Goal: Transaction & Acquisition: Purchase product/service

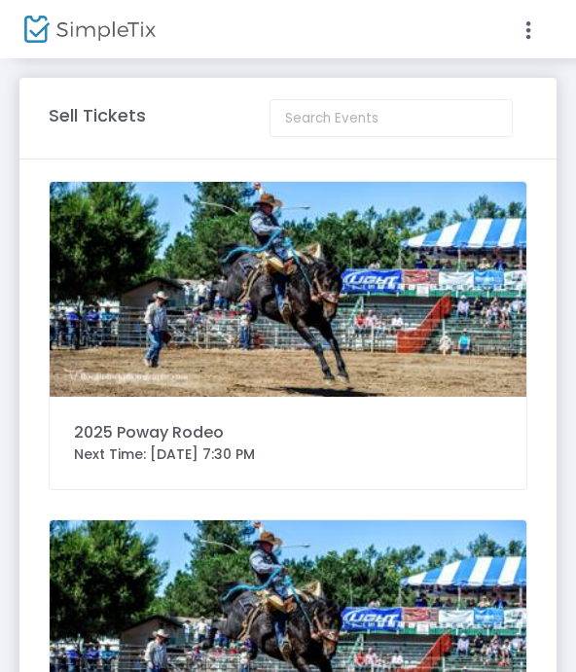
click at [101, 321] on img at bounding box center [288, 289] width 477 height 215
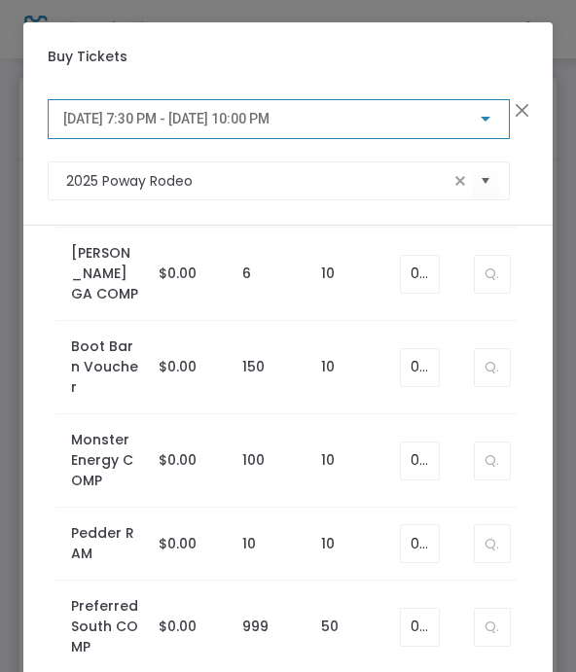
scroll to position [2331, 0]
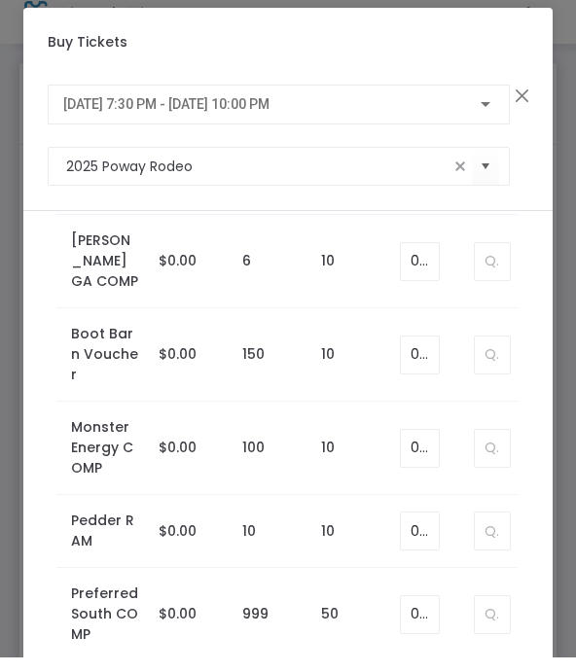
type input "1"
click at [97, 111] on span "[DATE] 7:30 PM - [DATE] 10:00 PM" at bounding box center [166, 119] width 206 height 16
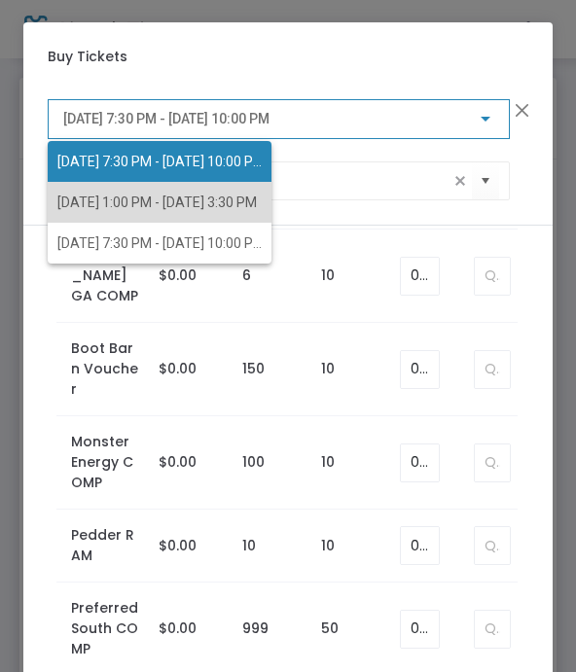
click at [57, 202] on span "[DATE] 1:00 PM - [DATE] 3:30 PM" at bounding box center [156, 203] width 199 height 16
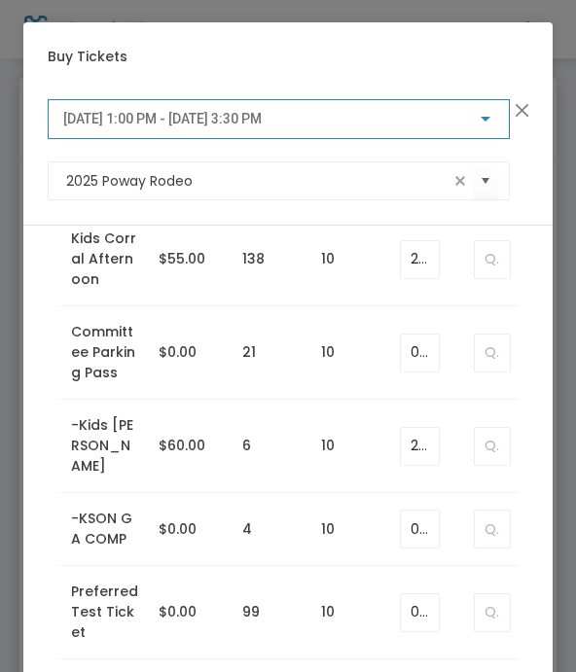
scroll to position [976, 0]
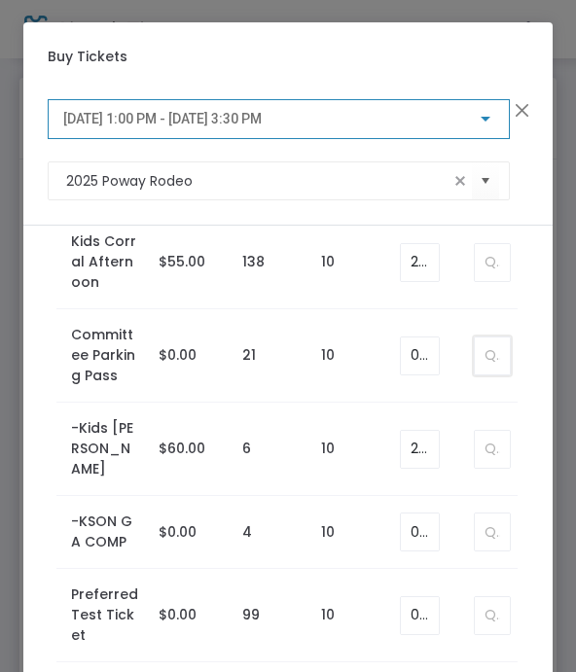
click at [481, 363] on input at bounding box center [492, 355] width 35 height 37
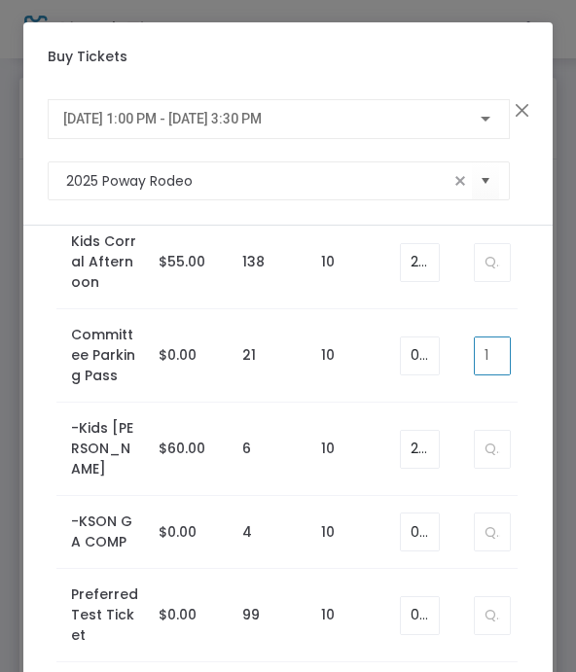
type input "1"
click at [105, 124] on span "[DATE] 1:00 PM - [DATE] 3:30 PM" at bounding box center [162, 119] width 198 height 16
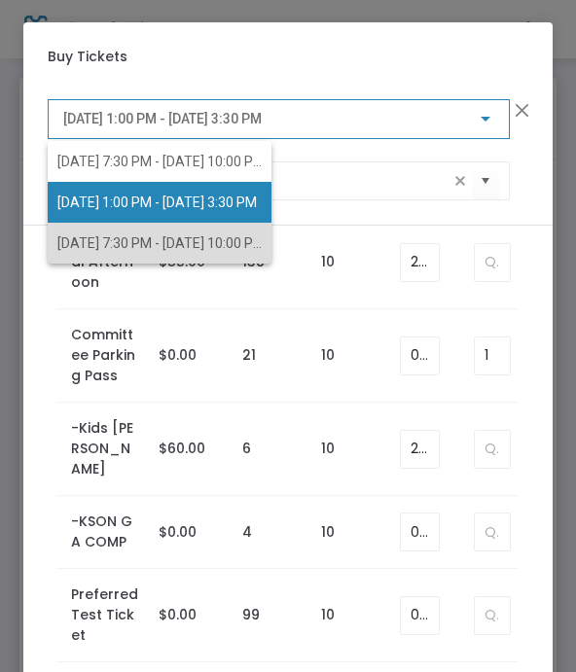
click at [94, 247] on span "[DATE] 7:30 PM - [DATE] 10:00 PM" at bounding box center [160, 243] width 207 height 16
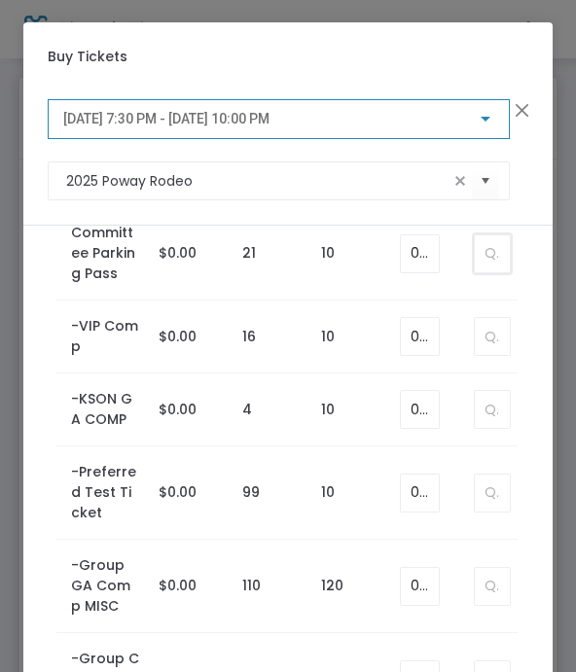
click at [484, 249] on input at bounding box center [492, 253] width 35 height 37
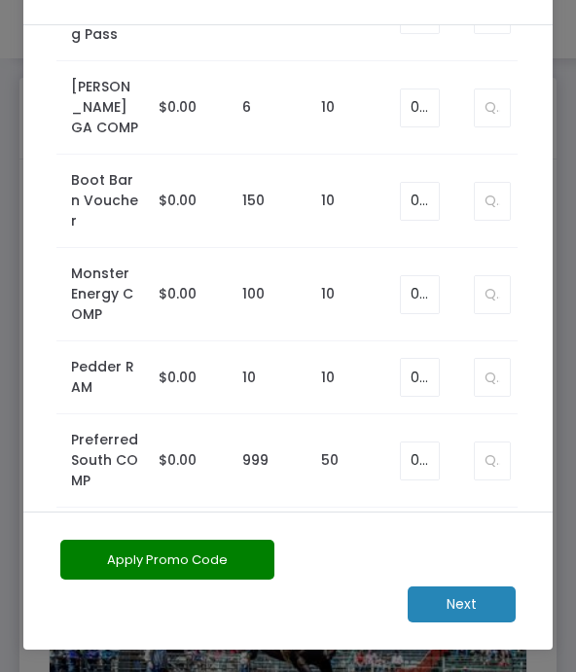
scroll to position [200, 0]
type input "1"
click at [450, 603] on m-button "Next" at bounding box center [462, 604] width 108 height 36
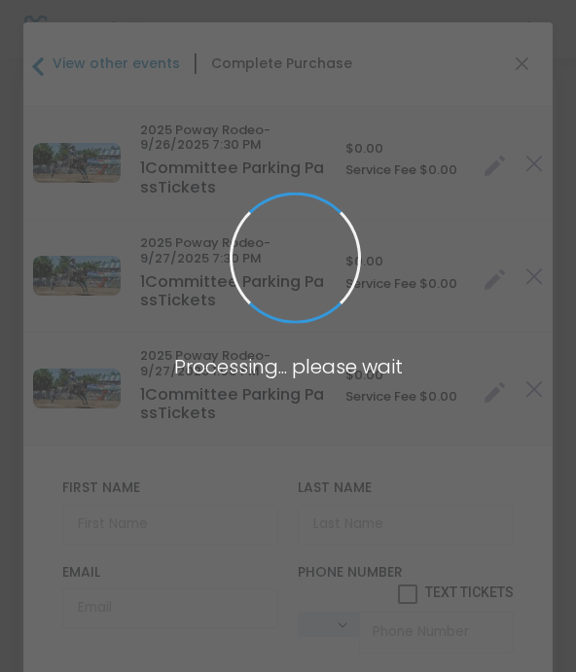
type input "[GEOGRAPHIC_DATA]"
type input "[US_STATE]"
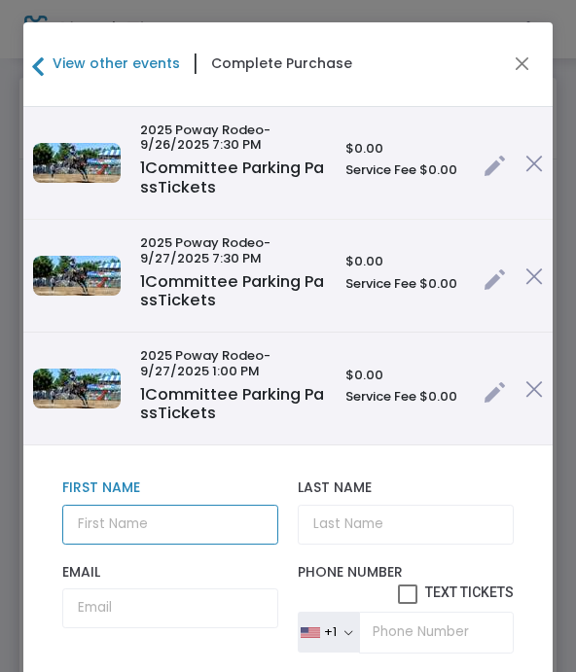
click at [106, 525] on input "text" at bounding box center [170, 525] width 217 height 40
type input "Michael"
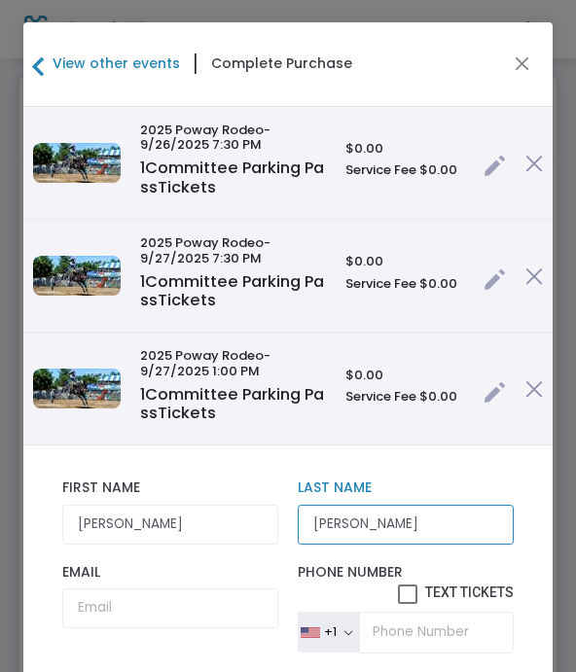
type input "Goldberg"
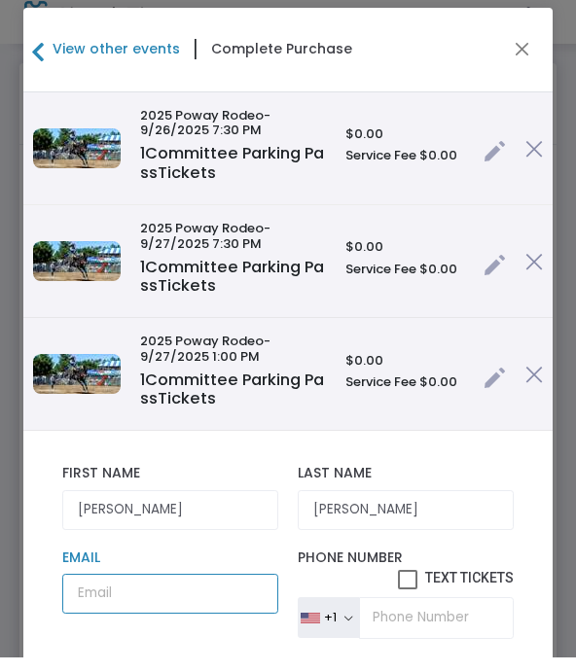
click at [151, 594] on input "Email" at bounding box center [170, 608] width 217 height 40
paste input "michaelgoldberg7215@gmail.com"
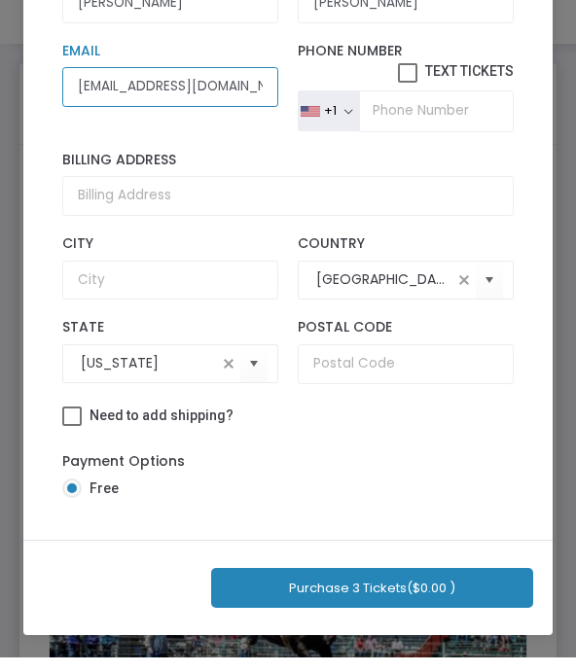
scroll to position [229, 0]
type input "michaelgoldberg7215@gmail.com"
click at [333, 593] on button "Purchase 3 Tickets ($0.00 )" at bounding box center [372, 603] width 322 height 40
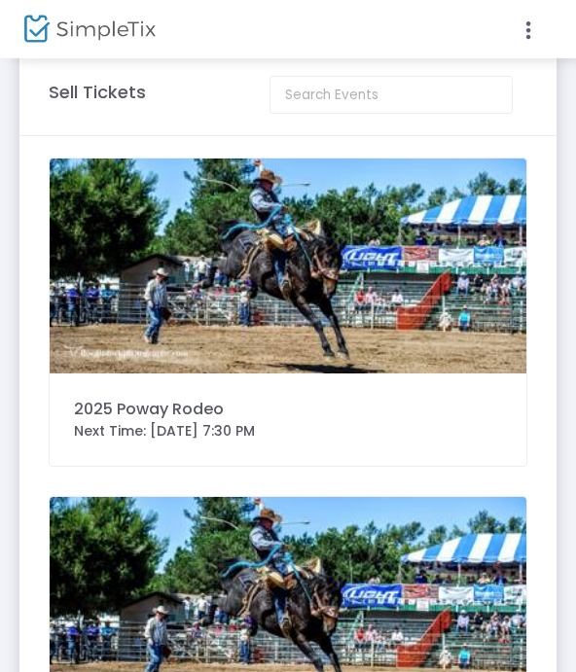
scroll to position [0, 0]
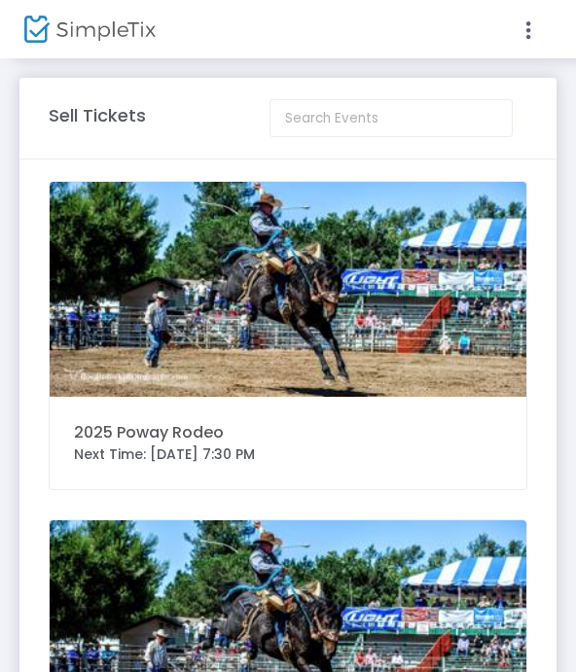
click at [117, 322] on img at bounding box center [288, 289] width 477 height 215
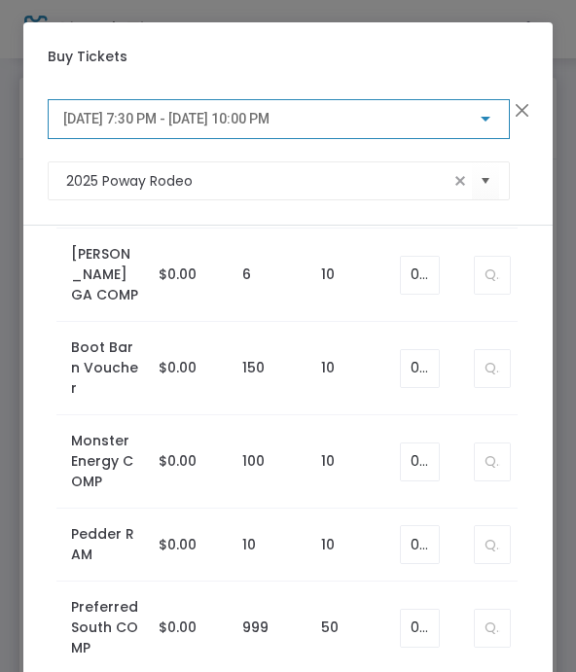
scroll to position [2331, 0]
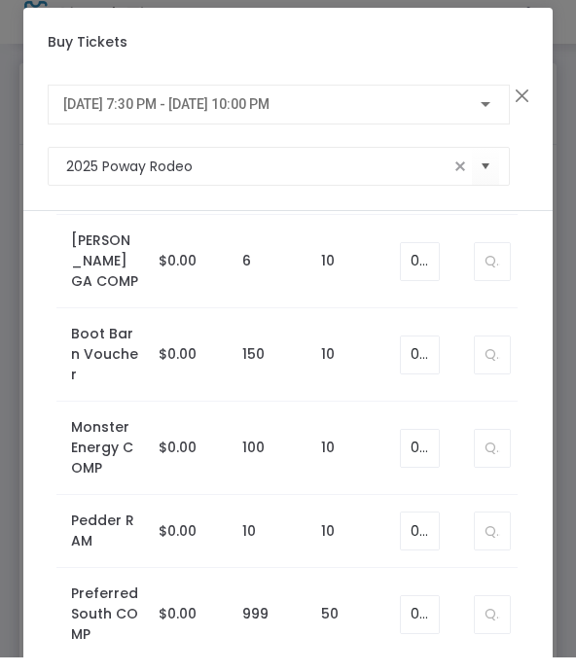
type input "1"
click at [87, 111] on span "[DATE] 7:30 PM - [DATE] 10:00 PM" at bounding box center [166, 119] width 206 height 16
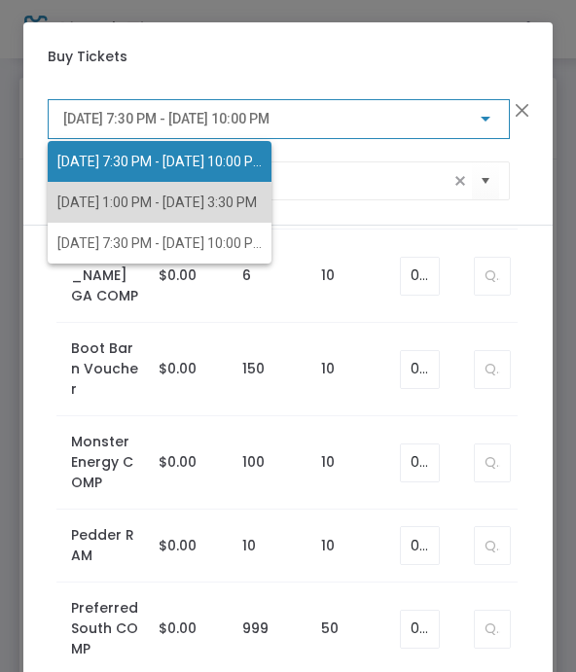
click at [73, 206] on span "[DATE] 1:00 PM - [DATE] 3:30 PM" at bounding box center [156, 203] width 199 height 16
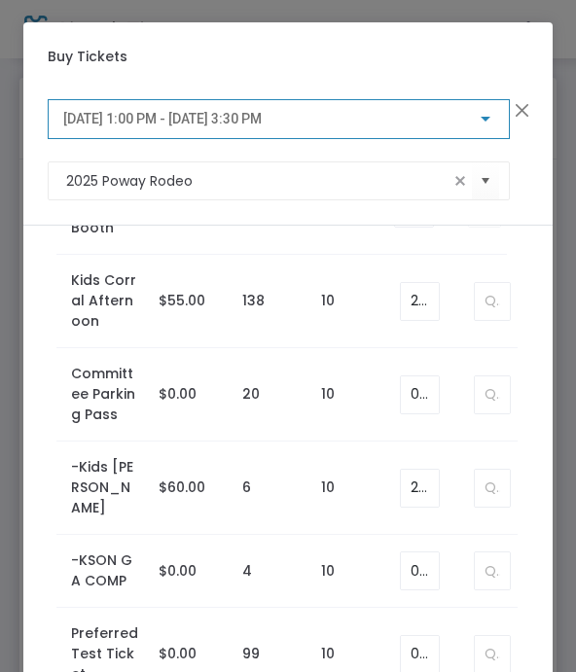
scroll to position [932, 0]
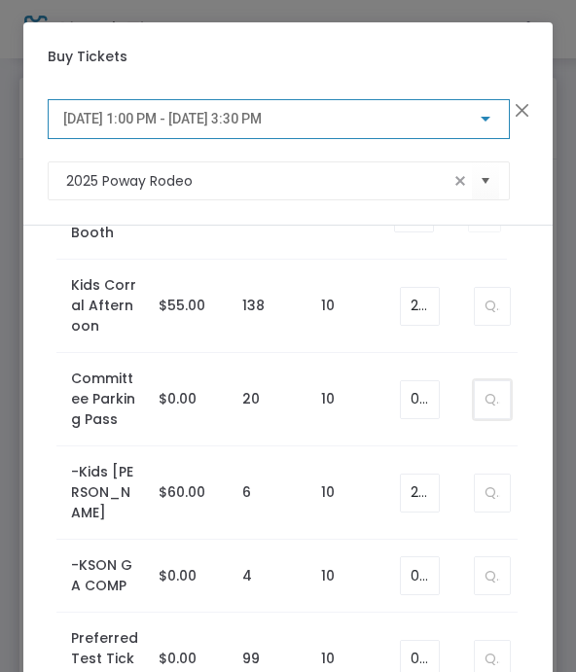
click at [496, 405] on input at bounding box center [492, 399] width 35 height 37
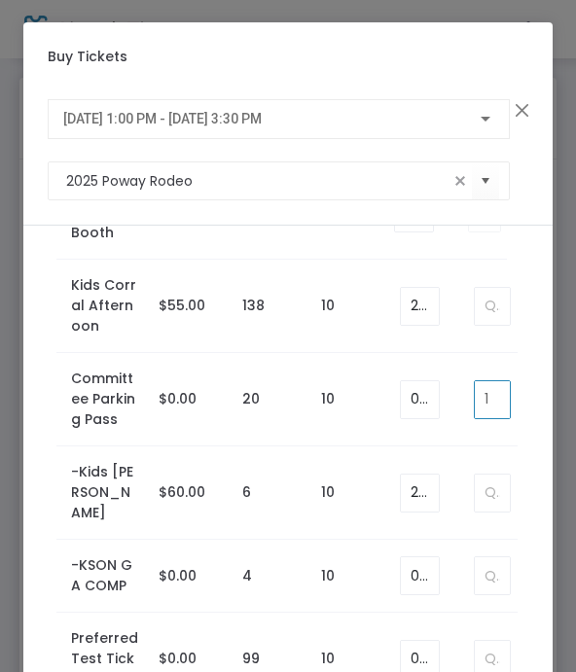
type input "1"
click at [79, 122] on span "[DATE] 1:00 PM - [DATE] 3:30 PM" at bounding box center [162, 119] width 198 height 16
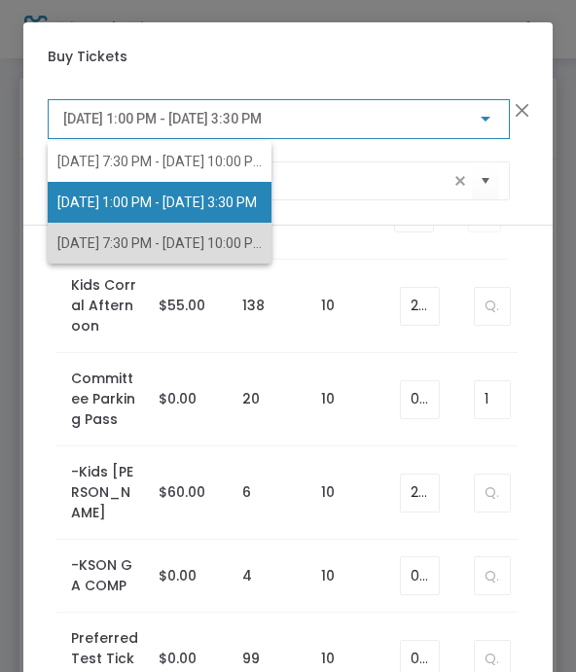
click at [72, 246] on span "[DATE] 7:30 PM - [DATE] 10:00 PM" at bounding box center [160, 243] width 207 height 16
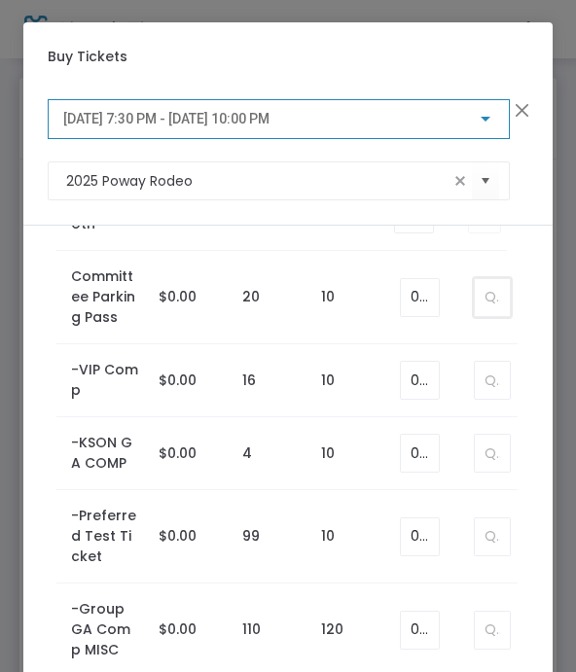
click at [488, 305] on input at bounding box center [492, 297] width 35 height 37
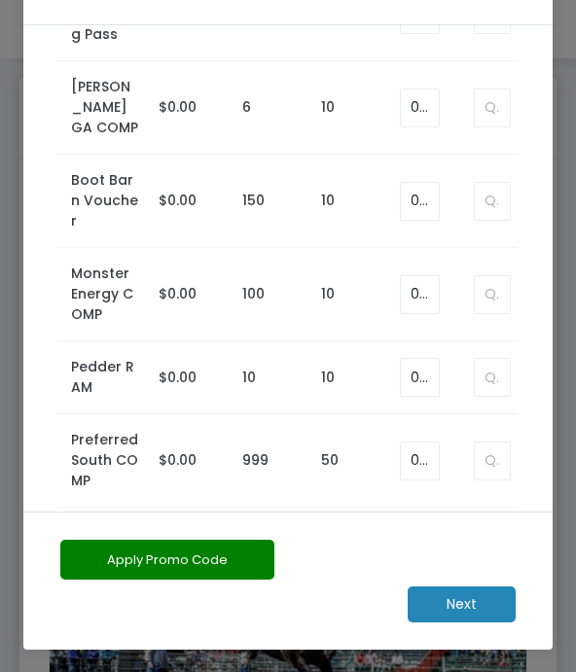
scroll to position [200, 0]
type input "1"
click at [454, 606] on m-button "Next" at bounding box center [462, 604] width 108 height 36
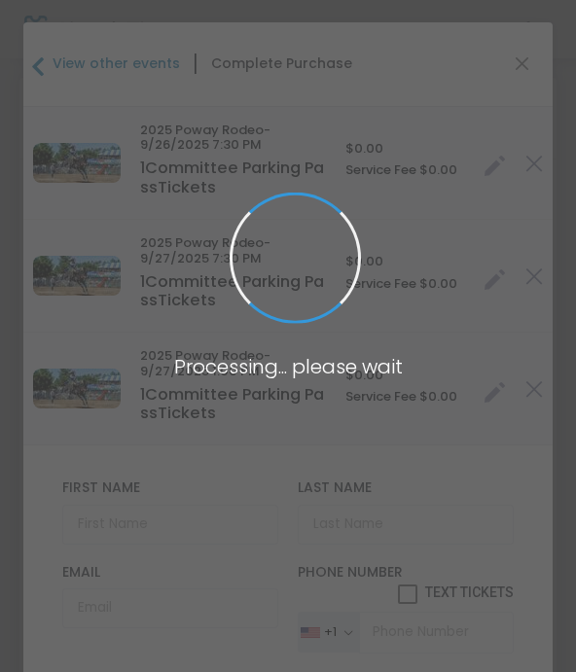
type input "[GEOGRAPHIC_DATA]"
type input "[US_STATE]"
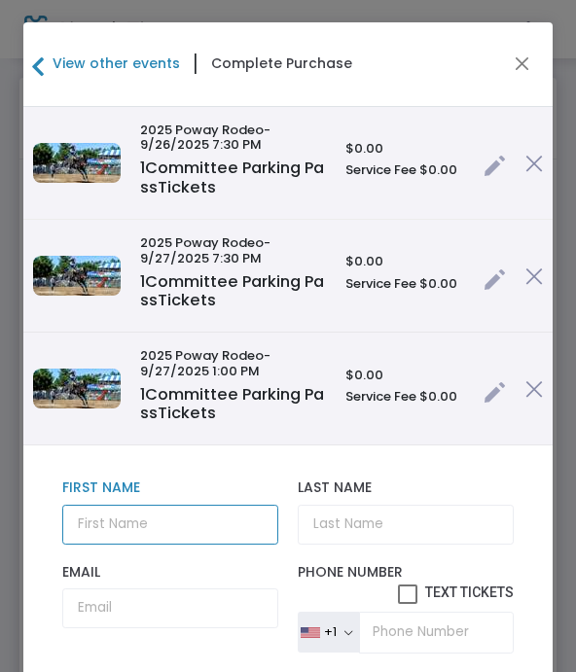
click at [116, 531] on input "text" at bounding box center [170, 525] width 217 height 40
type input "David"
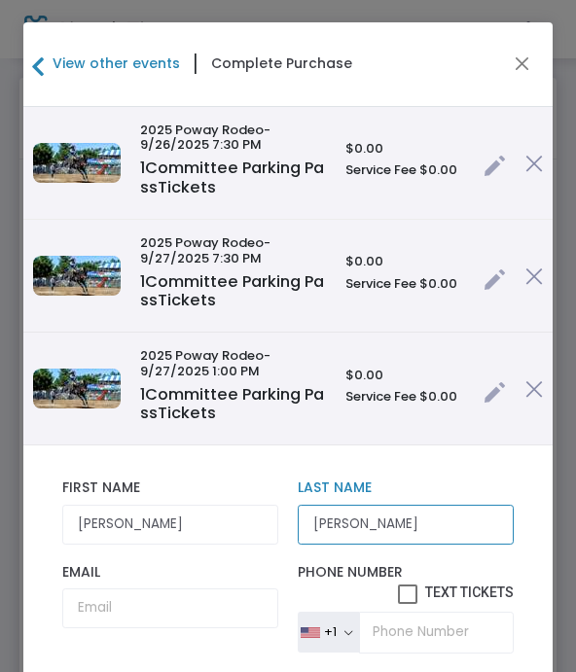
type input "Johnson"
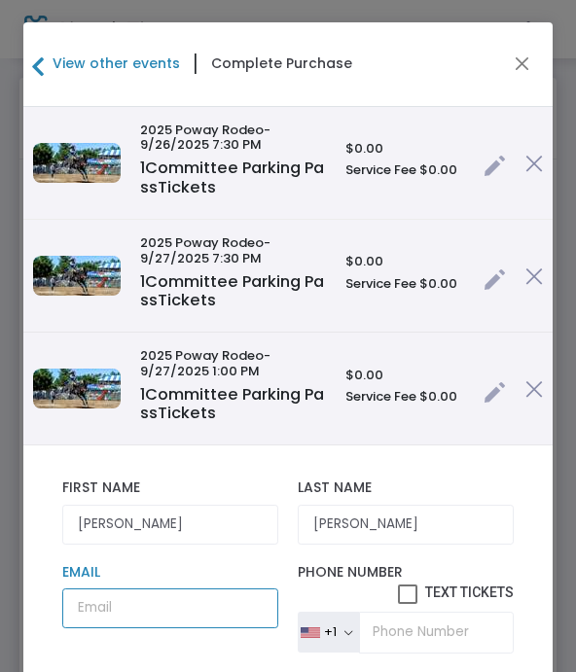
click at [100, 609] on input "Email" at bounding box center [170, 608] width 217 height 40
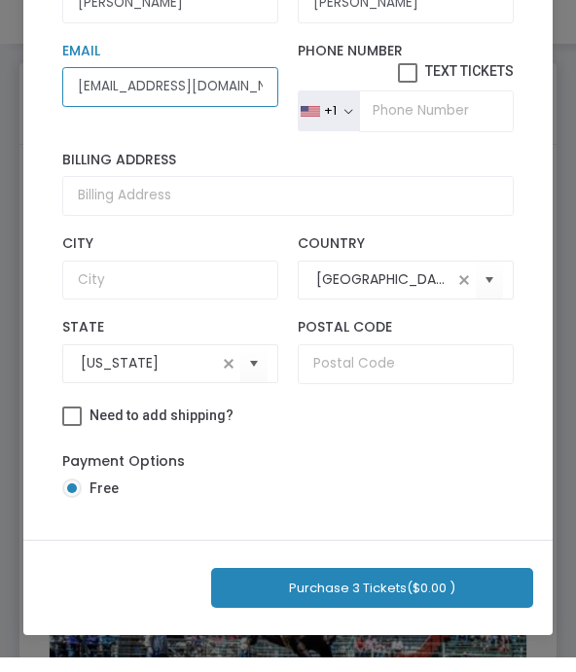
scroll to position [229, 0]
type input "dbnad@aol.com"
click at [332, 583] on button "Purchase 3 Tickets ($0.00 )" at bounding box center [372, 603] width 322 height 40
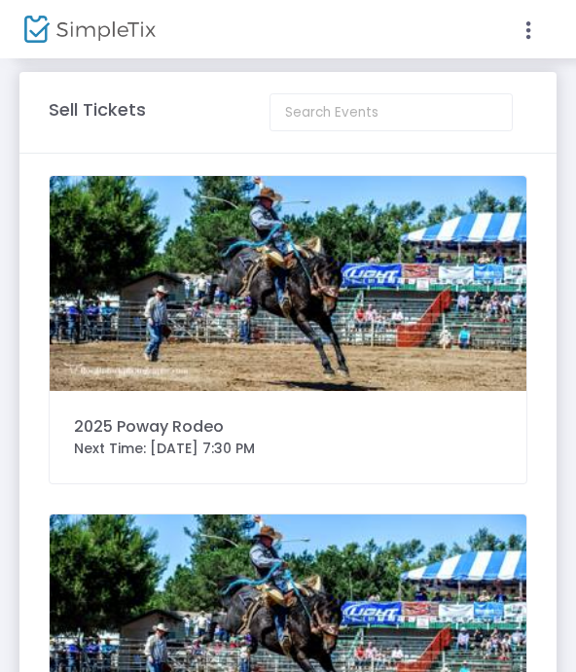
scroll to position [0, 0]
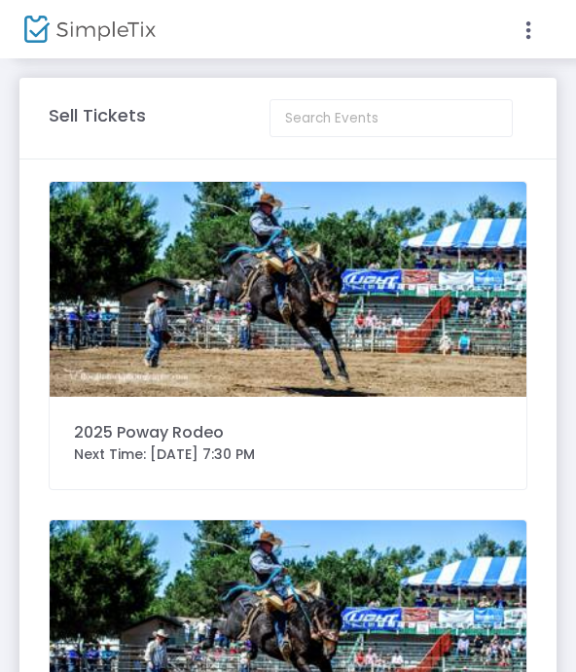
click at [109, 338] on img at bounding box center [288, 289] width 477 height 215
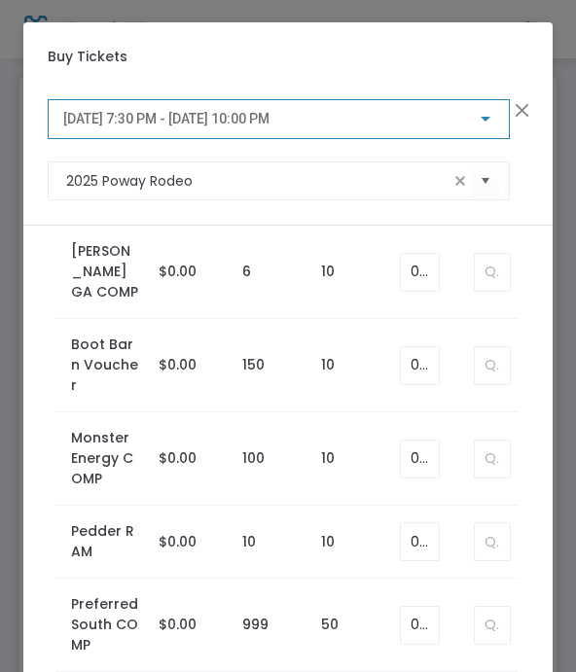
scroll to position [2331, 0]
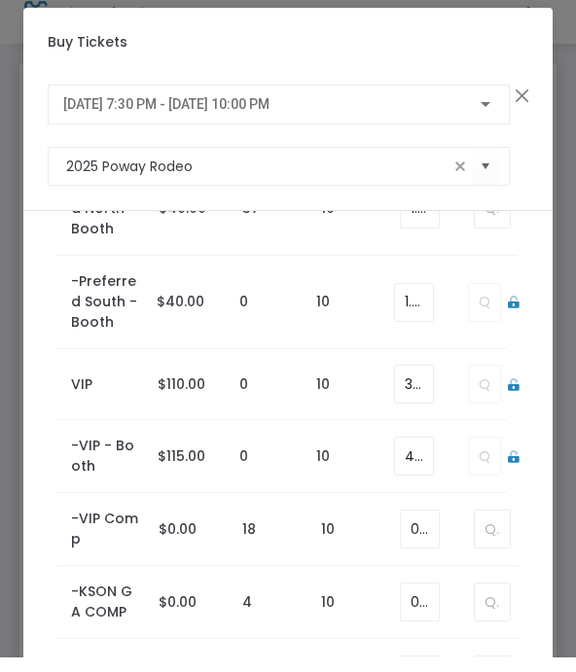
scroll to position [745, 0]
type input "1"
click at [86, 111] on span "[DATE] 7:30 PM - [DATE] 10:00 PM" at bounding box center [166, 119] width 206 height 16
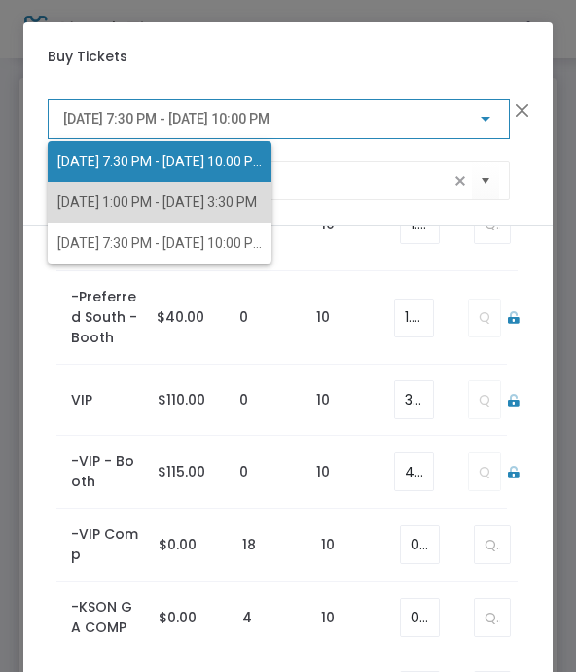
click at [67, 203] on span "[DATE] 1:00 PM - [DATE] 3:30 PM" at bounding box center [156, 203] width 199 height 16
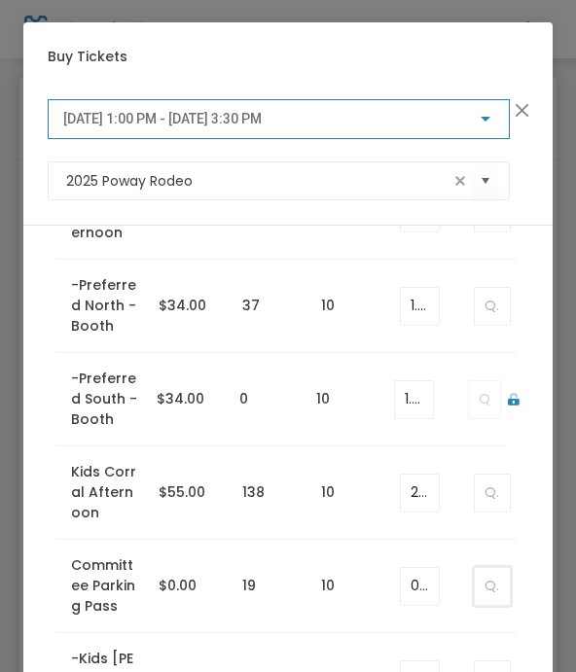
click at [488, 597] on input at bounding box center [492, 586] width 35 height 37
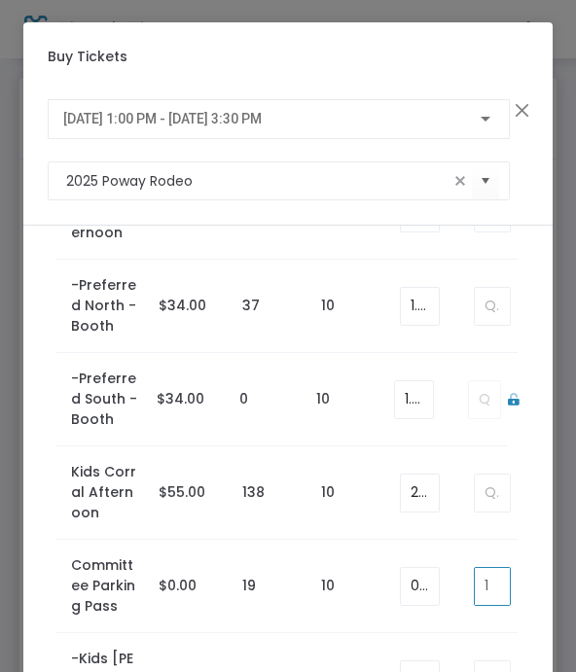
type input "1"
click at [87, 126] on span "[DATE] 1:00 PM - [DATE] 3:30 PM" at bounding box center [162, 119] width 198 height 16
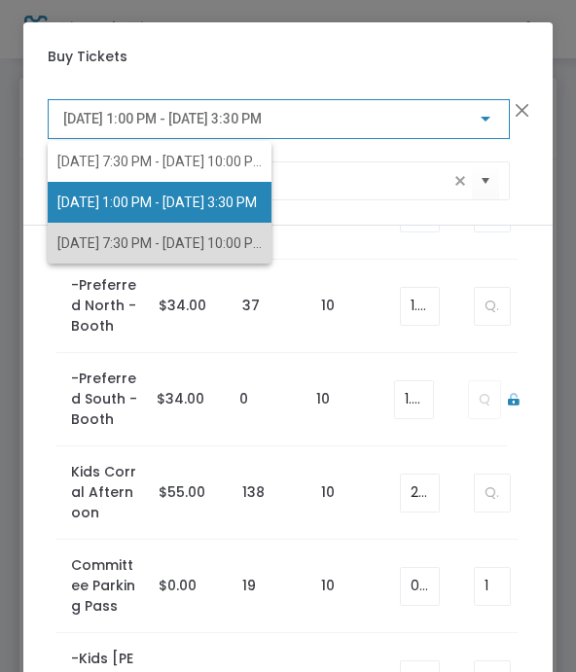
click at [73, 250] on span "[DATE] 7:30 PM - [DATE] 10:00 PM" at bounding box center [160, 243] width 207 height 16
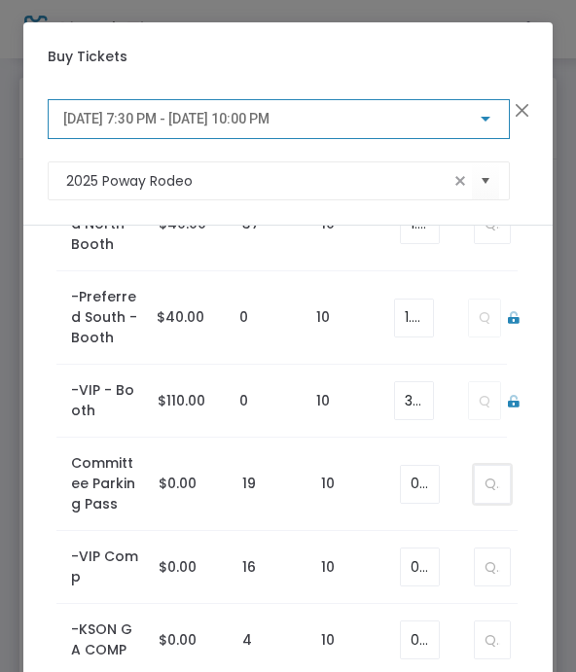
click at [485, 480] on input at bounding box center [492, 484] width 35 height 37
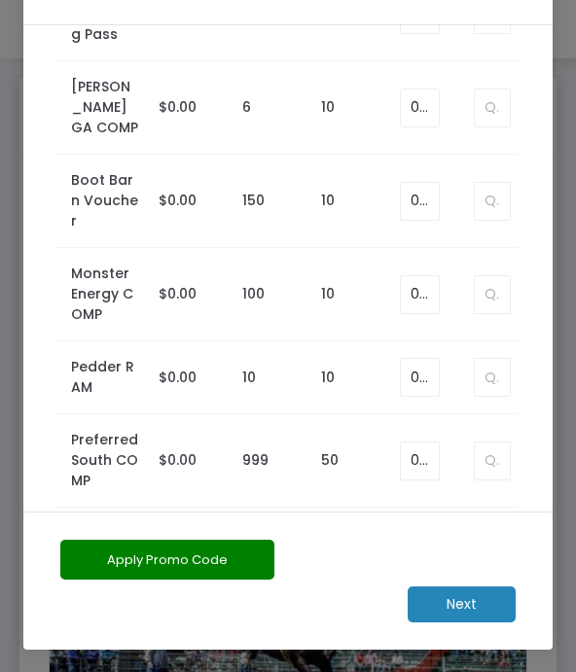
scroll to position [200, 0]
type input "1"
click at [448, 600] on m-button "Next" at bounding box center [462, 604] width 108 height 36
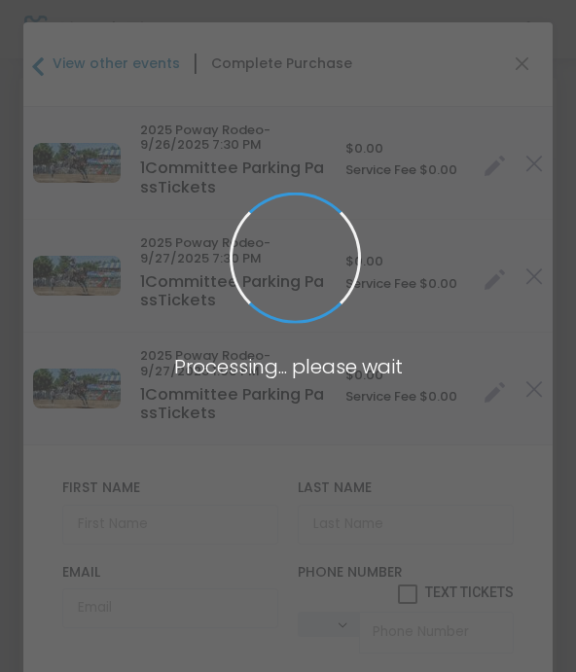
type input "[GEOGRAPHIC_DATA]"
type input "[US_STATE]"
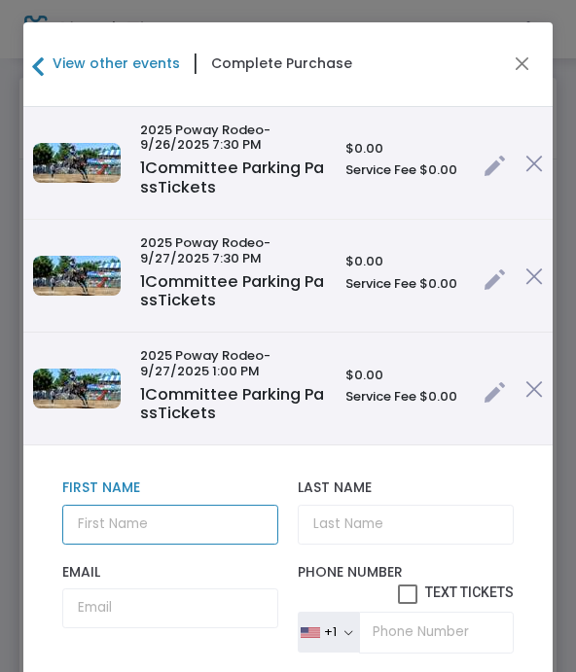
click at [95, 509] on input "text" at bounding box center [170, 525] width 217 height 40
type input "Tammi"
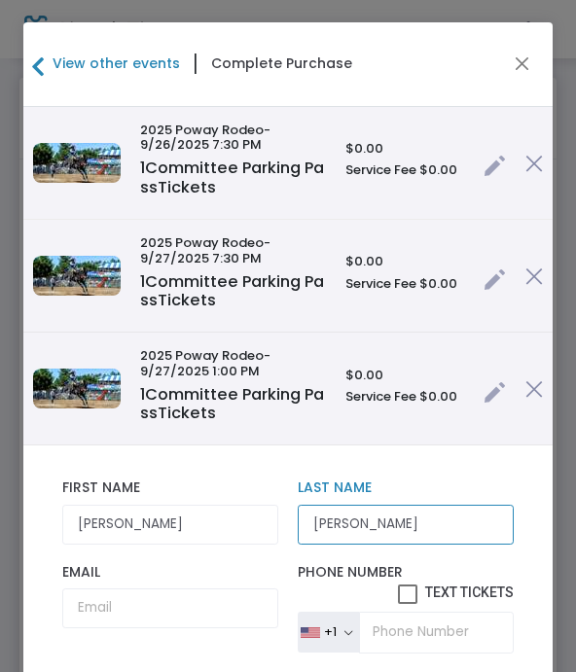
type input "Johnson"
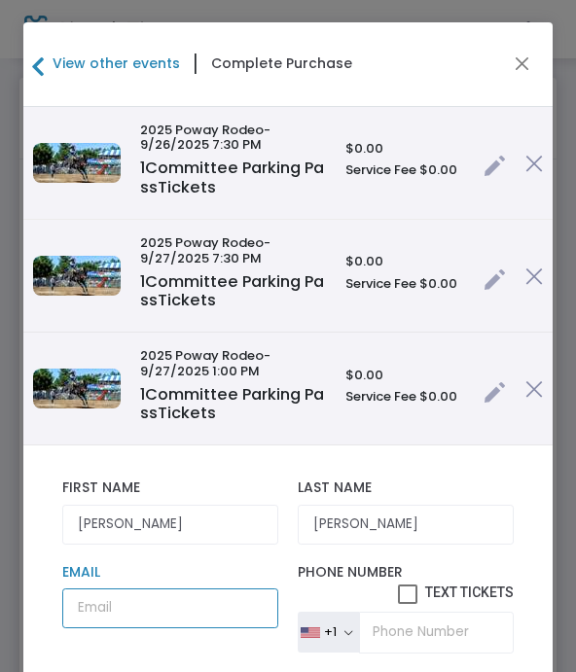
click at [113, 611] on input "Email" at bounding box center [170, 608] width 217 height 40
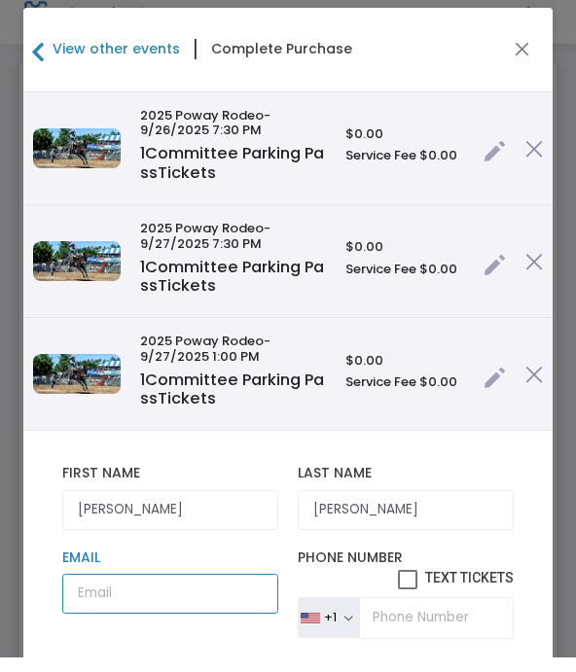
click at [141, 614] on input "Email" at bounding box center [170, 608] width 217 height 40
click at [107, 599] on input "Email" at bounding box center [170, 608] width 217 height 40
paste input "rodeocowgur14377@gmail.com"
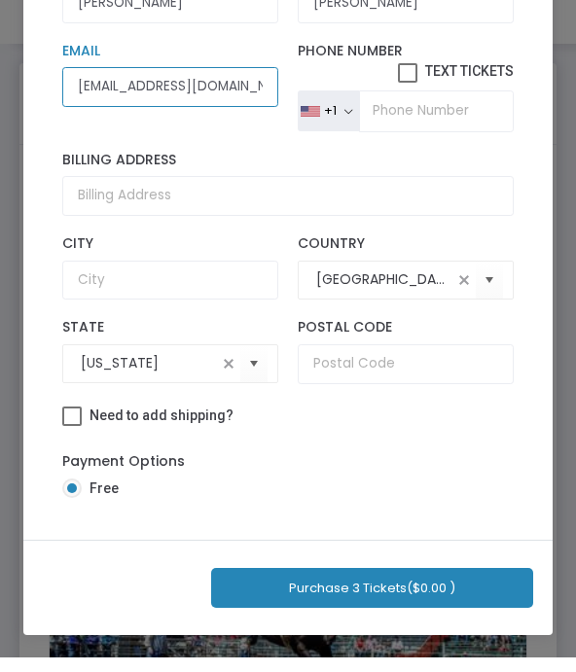
scroll to position [229, 0]
type input "rodeocowgur14377@gmail.com"
click at [289, 590] on button "Purchase 3 Tickets ($0.00 )" at bounding box center [372, 603] width 322 height 40
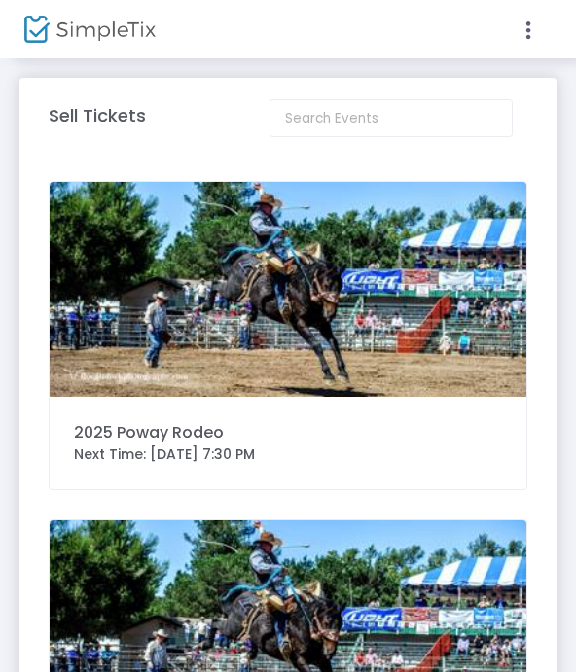
scroll to position [72, 0]
click at [127, 338] on img at bounding box center [288, 289] width 477 height 215
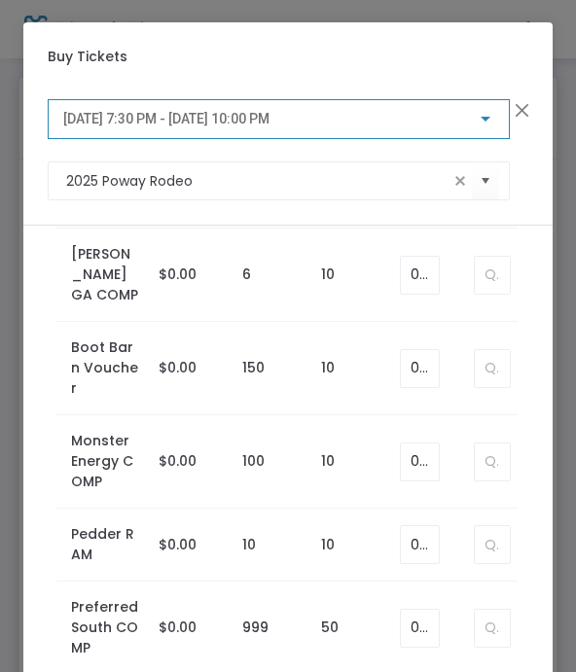
scroll to position [2331, 0]
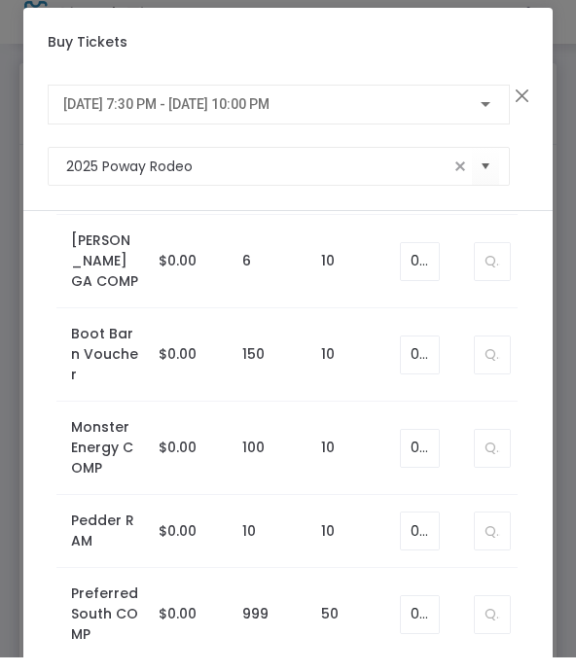
type input "1"
click at [86, 111] on span "[DATE] 7:30 PM - [DATE] 10:00 PM" at bounding box center [166, 119] width 206 height 16
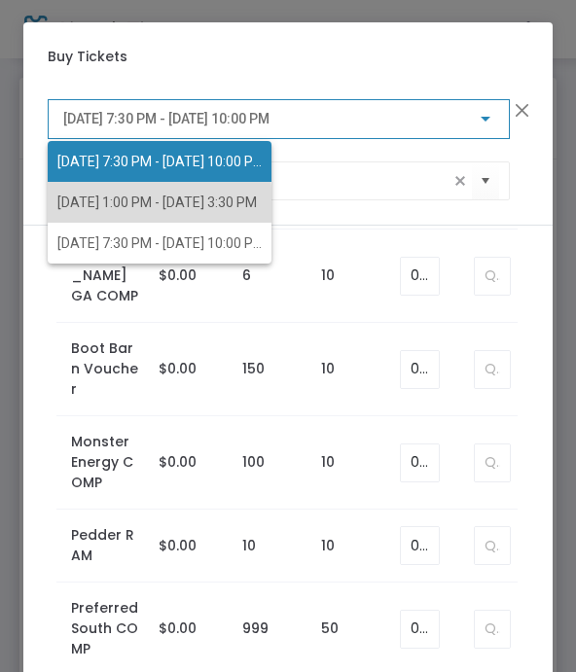
click at [71, 207] on span "[DATE] 1:00 PM - [DATE] 3:30 PM" at bounding box center [156, 203] width 199 height 16
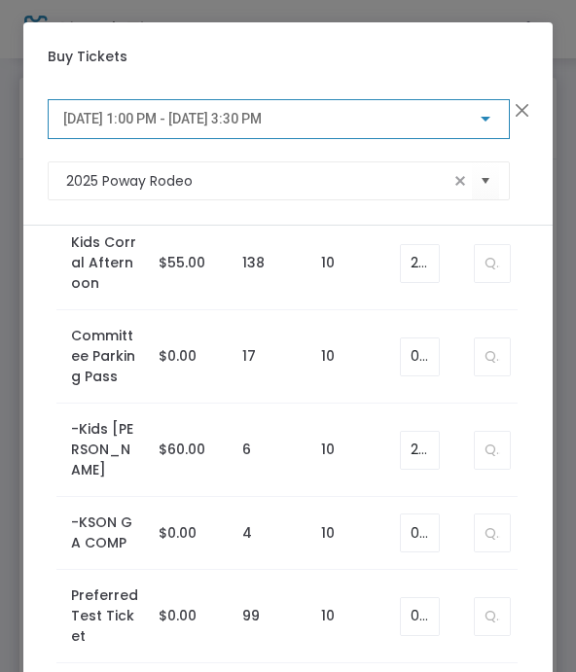
scroll to position [969, 0]
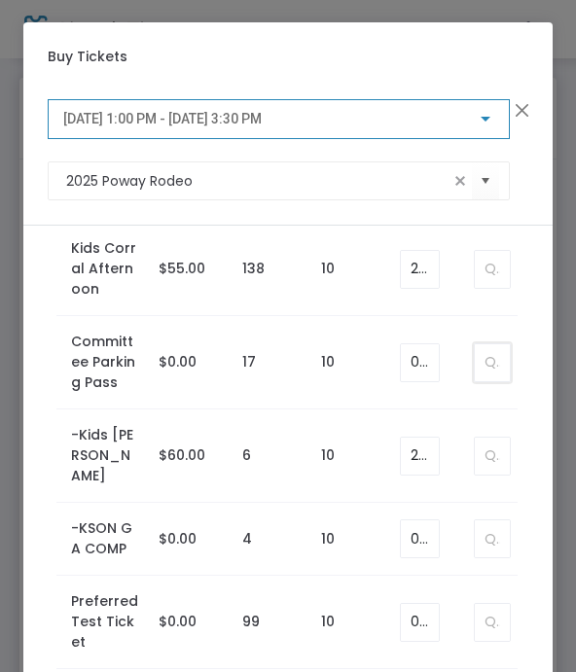
click at [481, 362] on input at bounding box center [492, 362] width 35 height 37
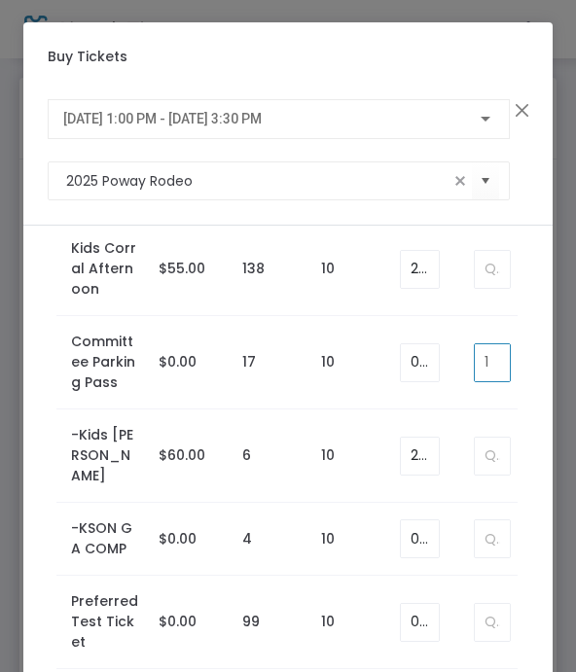
type input "1"
click at [87, 126] on span "[DATE] 1:00 PM - [DATE] 3:30 PM" at bounding box center [162, 119] width 198 height 16
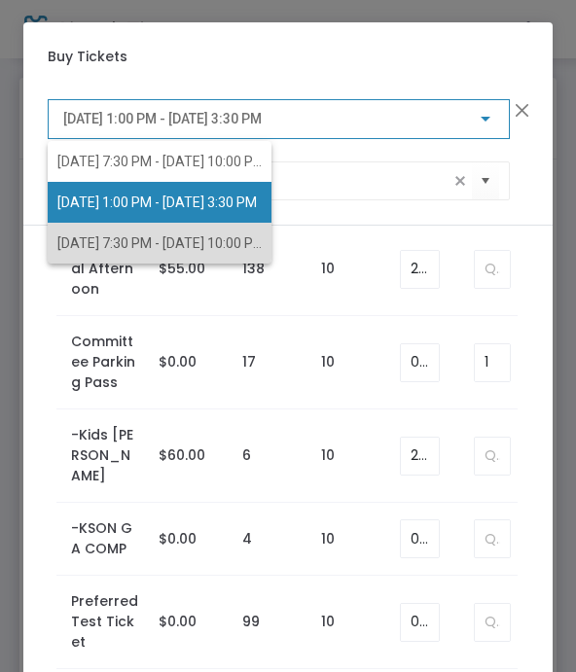
click at [83, 240] on span "[DATE] 7:30 PM - [DATE] 10:00 PM" at bounding box center [160, 243] width 207 height 16
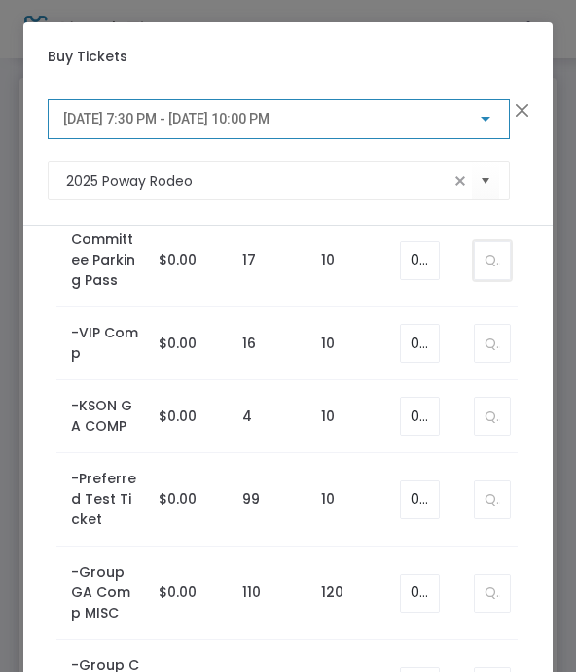
click at [481, 260] on input at bounding box center [492, 260] width 35 height 37
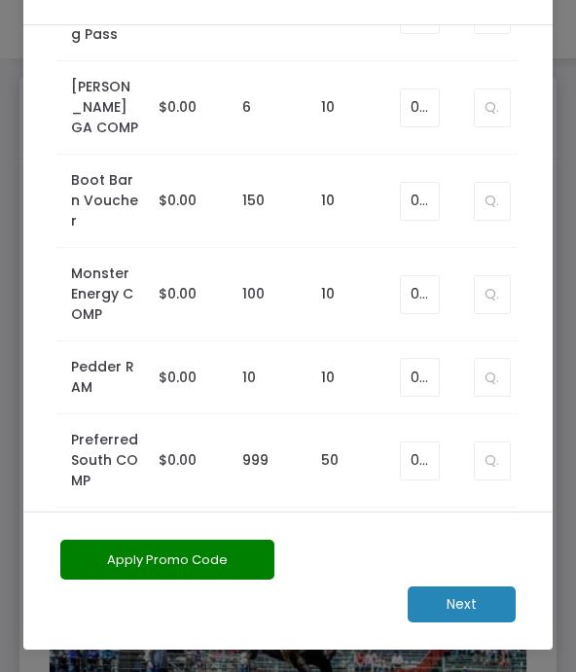
scroll to position [200, 0]
type input "1"
click at [449, 602] on m-button "Next" at bounding box center [462, 604] width 108 height 36
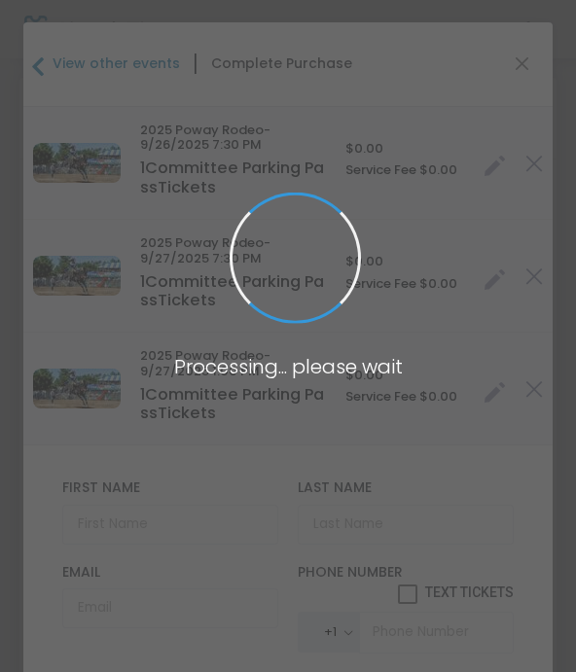
type input "[GEOGRAPHIC_DATA]"
type input "[US_STATE]"
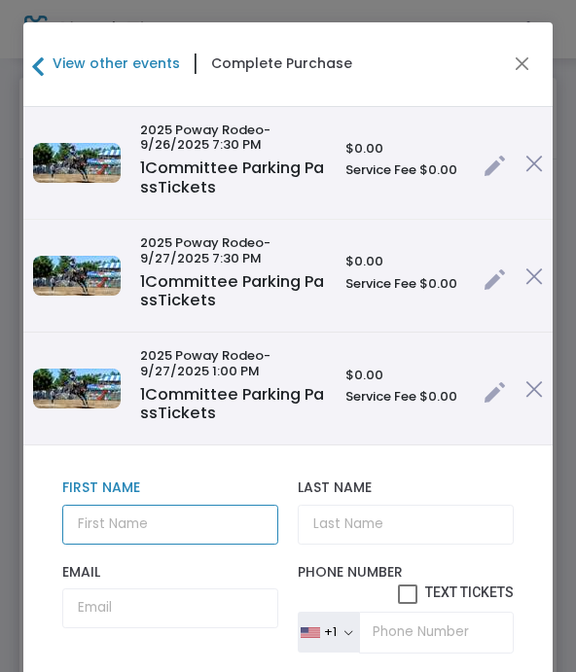
click at [120, 521] on input "text" at bounding box center [170, 525] width 217 height 40
type input "[PERSON_NAME]"
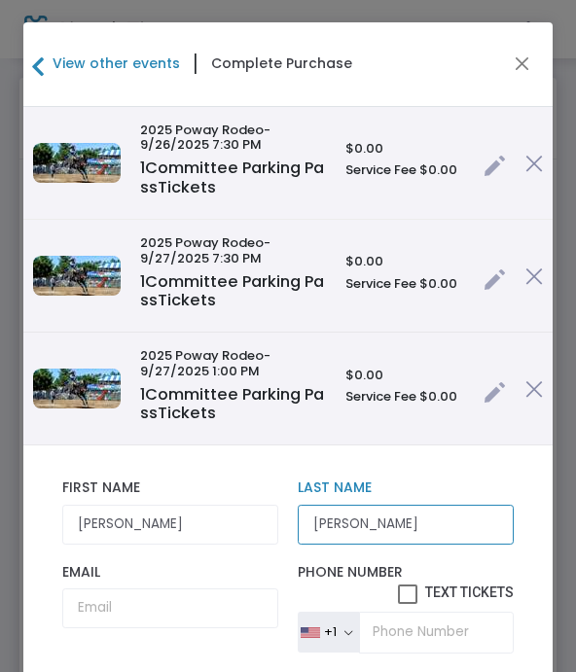
type input "[PERSON_NAME]"
click at [97, 611] on input "Email" at bounding box center [170, 608] width 217 height 40
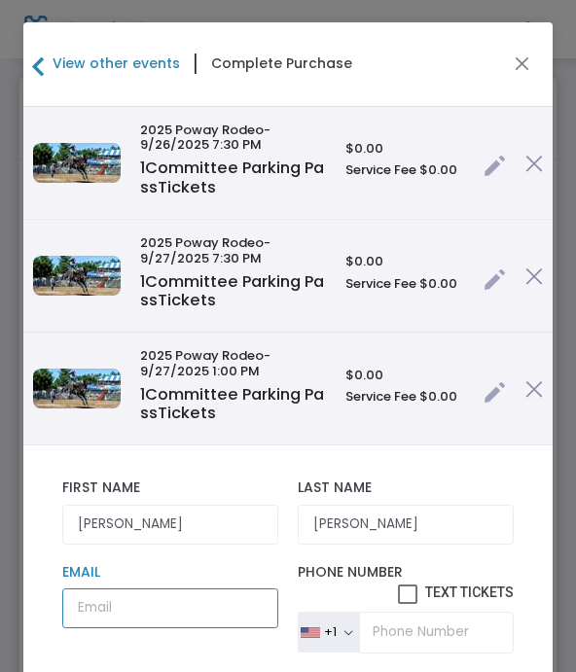
click at [133, 613] on input "Email" at bounding box center [170, 608] width 217 height 40
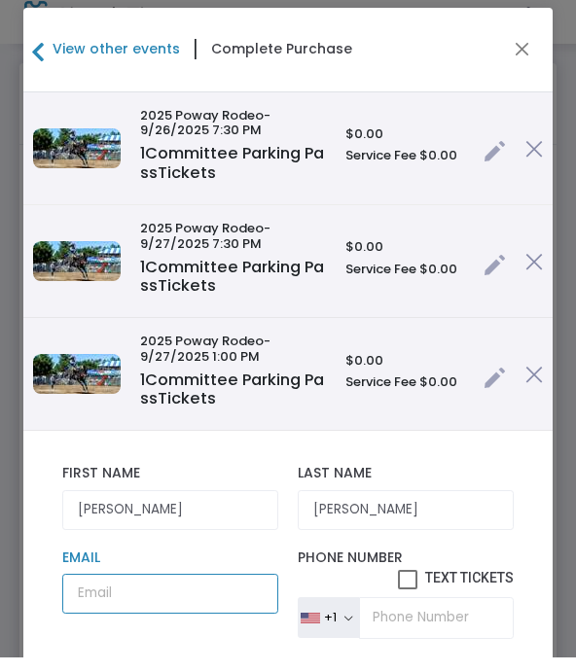
click at [106, 599] on input "Email" at bounding box center [170, 608] width 217 height 40
paste input "[EMAIL_ADDRESS][DOMAIN_NAME]"
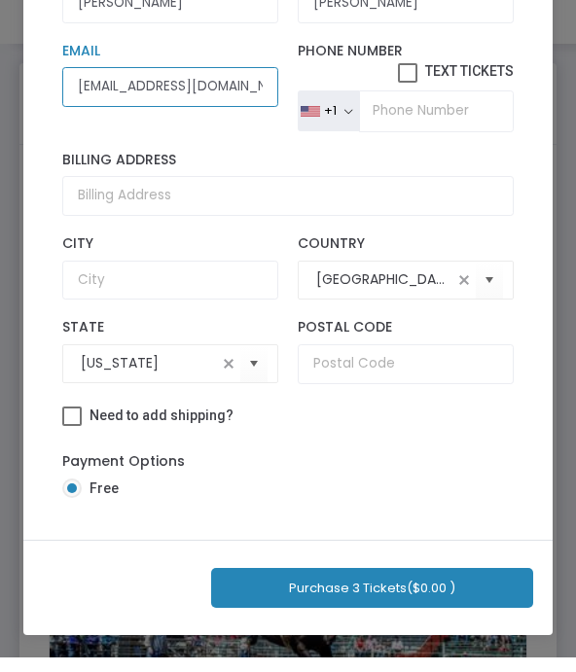
scroll to position [229, 0]
type input "[EMAIL_ADDRESS][DOMAIN_NAME]"
click at [282, 590] on button "Purchase 3 Tickets ($0.00 )" at bounding box center [372, 603] width 322 height 40
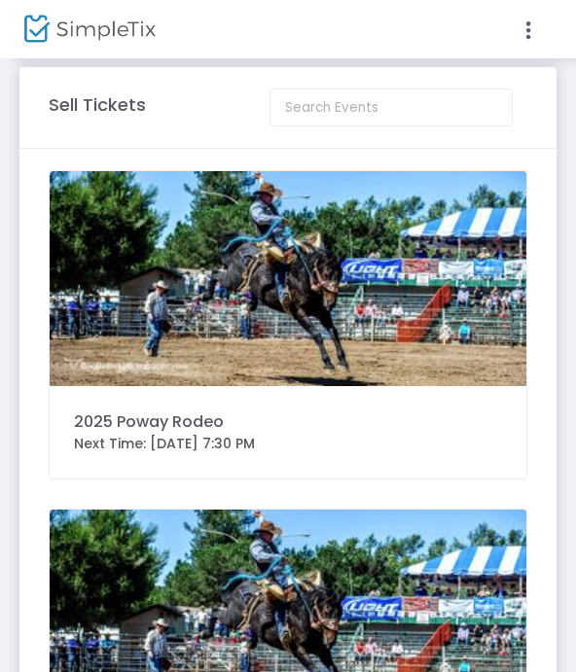
scroll to position [0, 0]
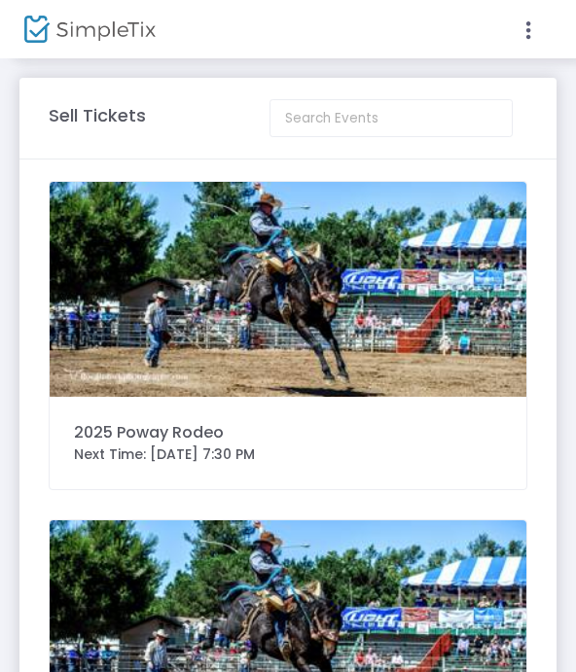
click at [116, 338] on img at bounding box center [288, 289] width 477 height 215
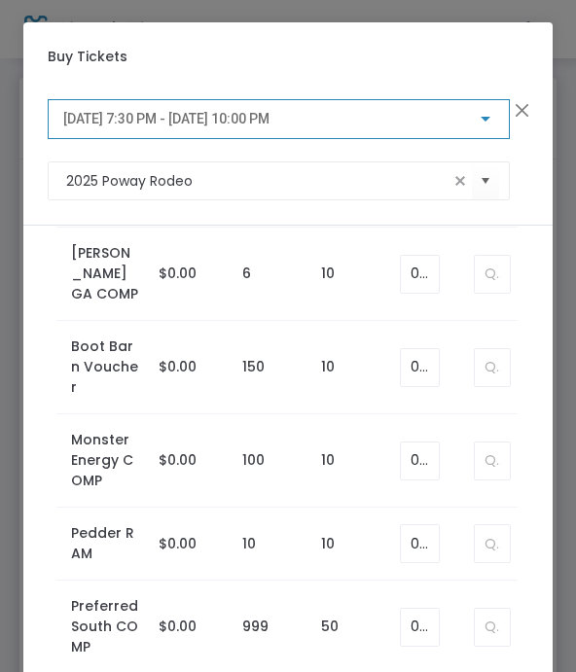
scroll to position [2331, 0]
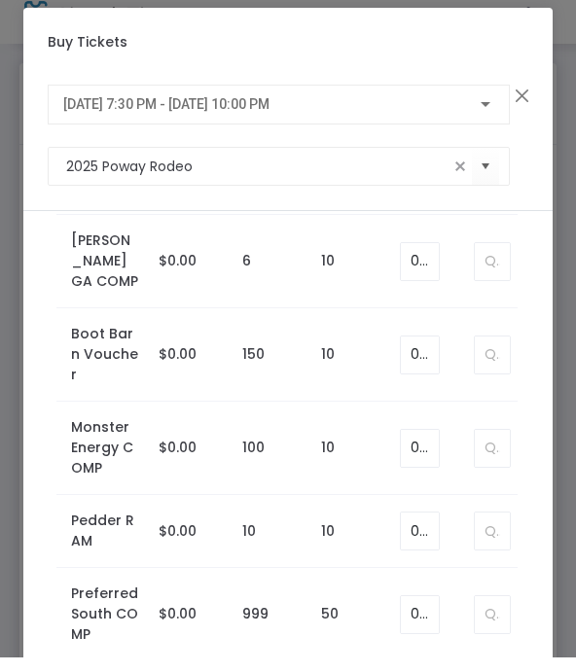
type input "1"
click at [86, 111] on span "[DATE] 7:30 PM - [DATE] 10:00 PM" at bounding box center [166, 119] width 206 height 16
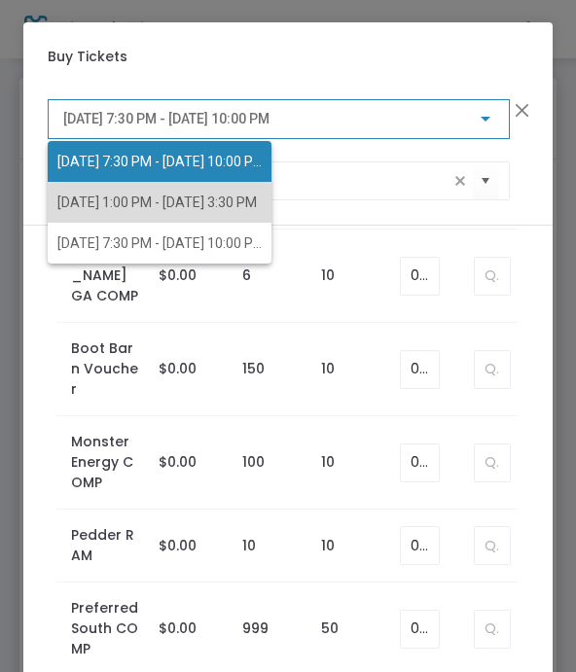
click at [69, 210] on span "[DATE] 1:00 PM - [DATE] 3:30 PM" at bounding box center [156, 203] width 199 height 16
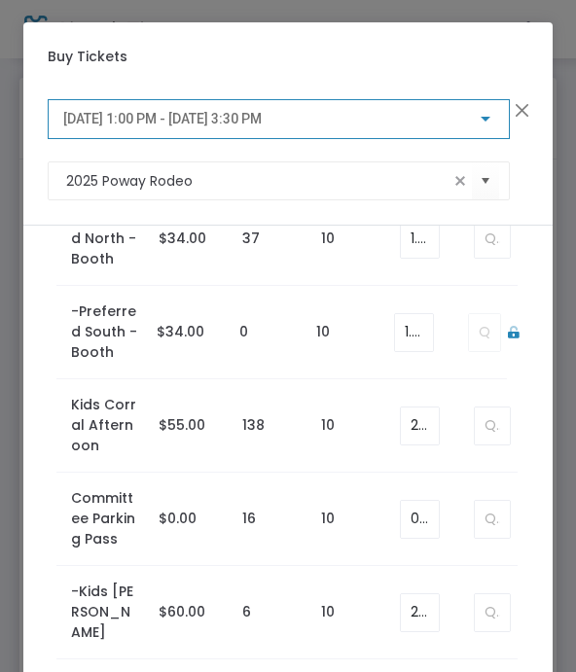
scroll to position [804, 0]
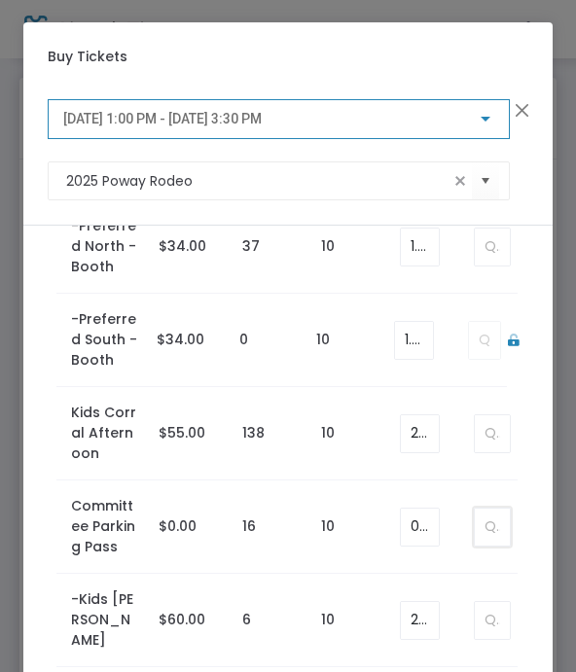
click at [499, 531] on input at bounding box center [492, 527] width 35 height 37
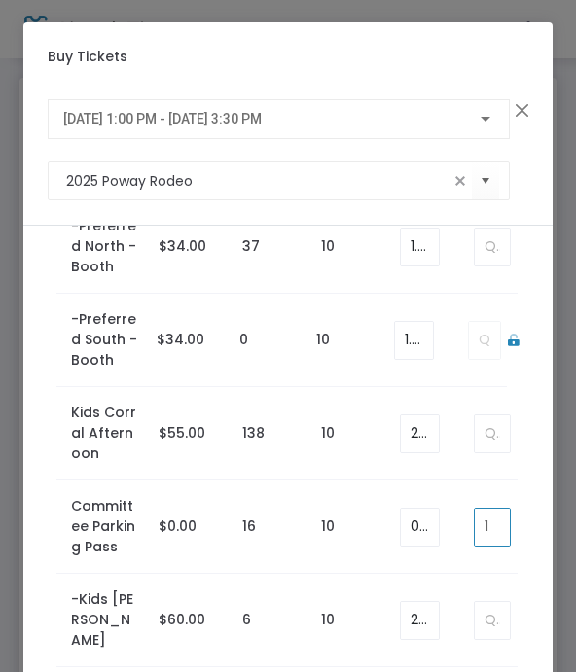
type input "1"
click at [101, 120] on span "[DATE] 1:00 PM - [DATE] 3:30 PM" at bounding box center [162, 119] width 198 height 16
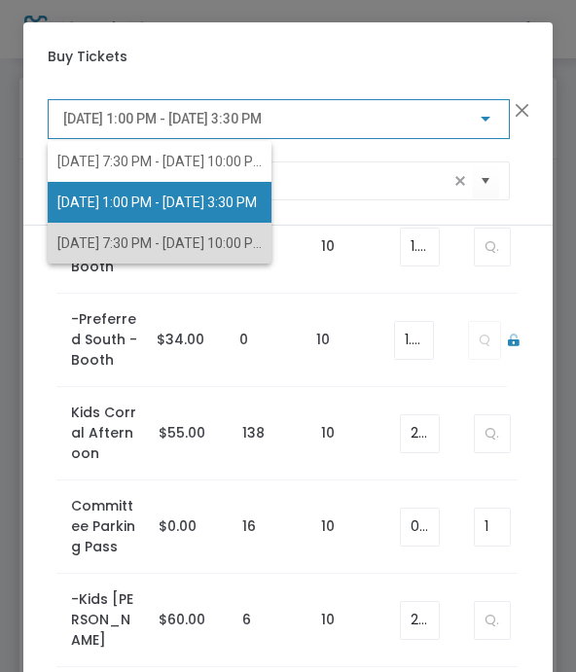
click at [66, 246] on span "[DATE] 7:30 PM - [DATE] 10:00 PM" at bounding box center [160, 243] width 207 height 16
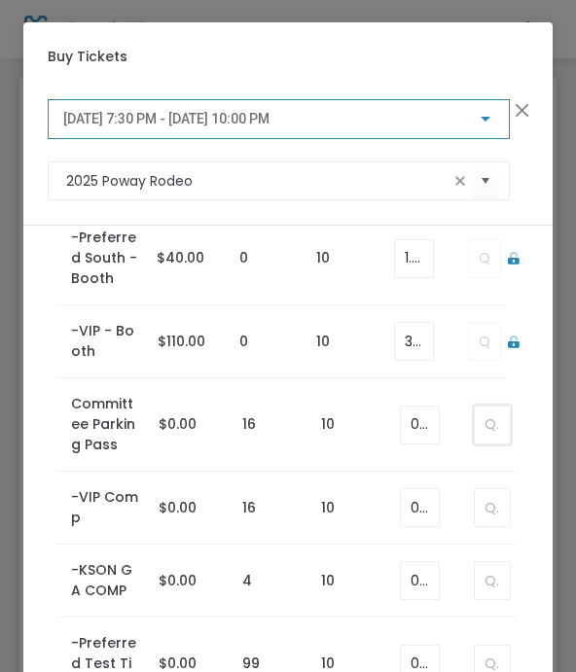
click at [493, 426] on input at bounding box center [492, 425] width 35 height 37
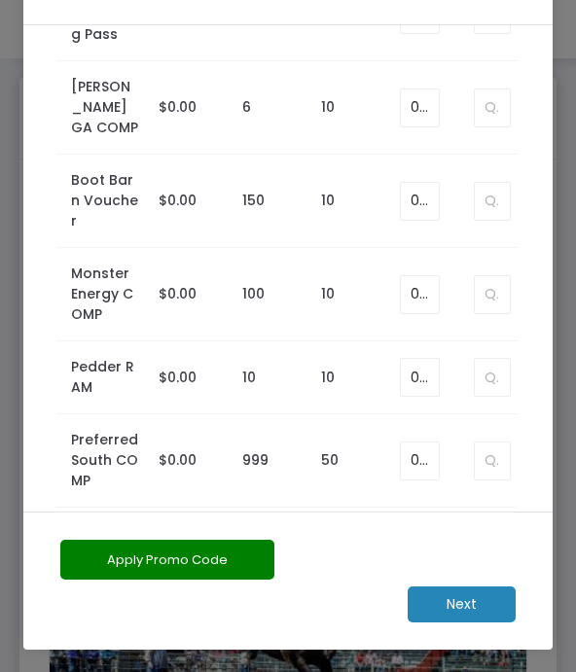
scroll to position [200, 0]
type input "1"
click at [446, 614] on m-button "Next" at bounding box center [462, 604] width 108 height 36
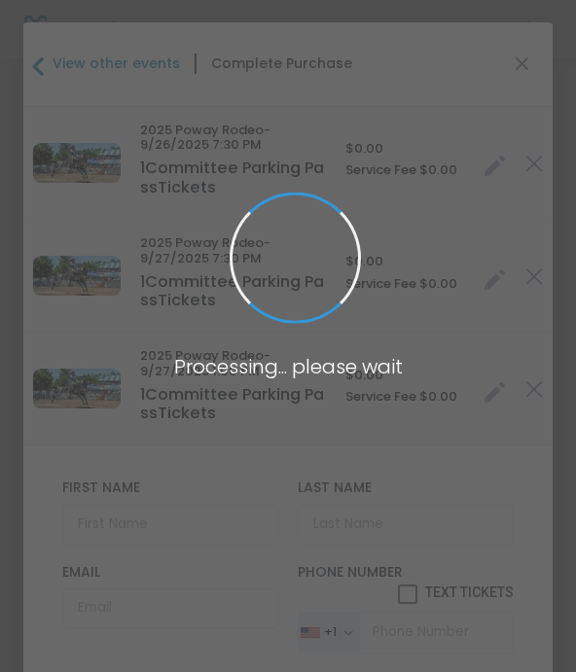
type input "[GEOGRAPHIC_DATA]"
type input "[US_STATE]"
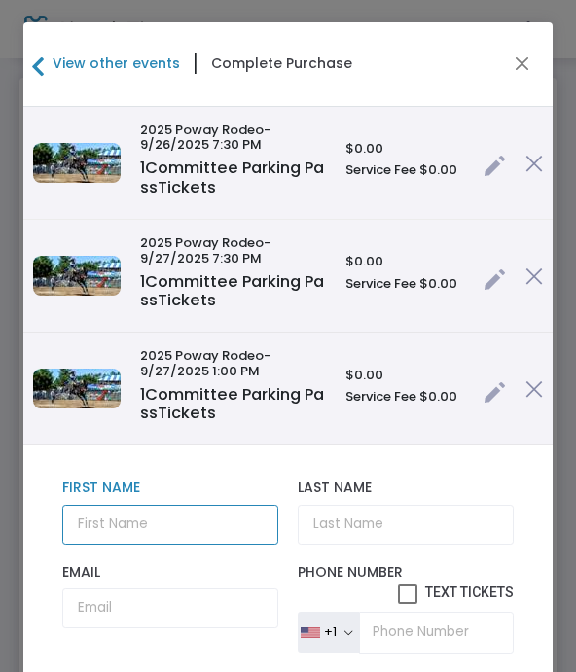
click at [113, 522] on input "text" at bounding box center [170, 525] width 217 height 40
type input "[PERSON_NAME]"
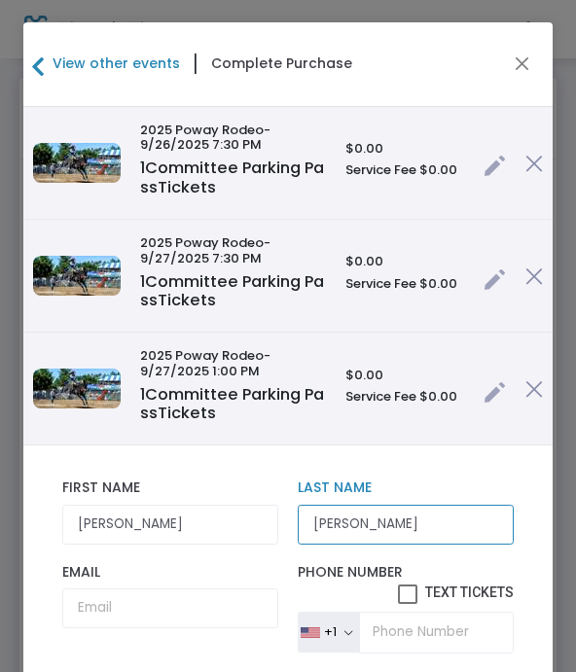
type input "[PERSON_NAME]"
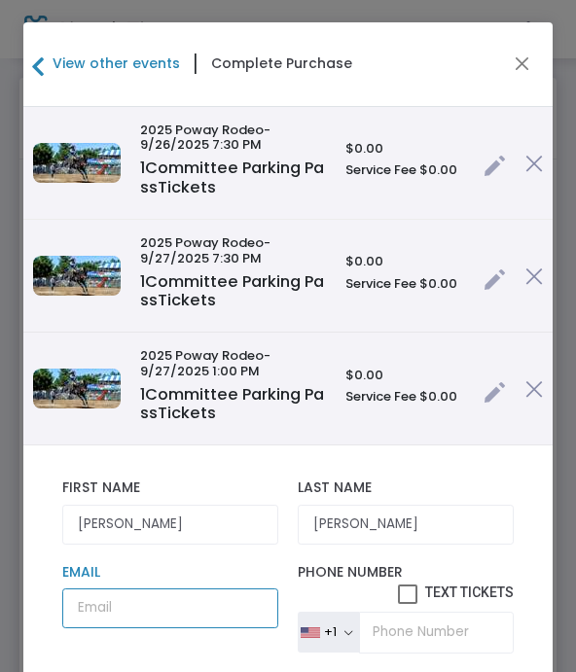
click at [102, 611] on input "Email" at bounding box center [170, 608] width 217 height 40
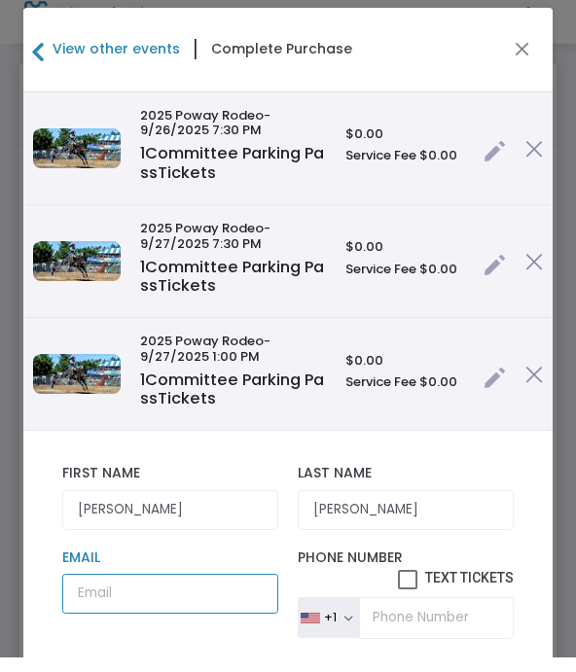
click at [117, 604] on input "Email" at bounding box center [170, 608] width 217 height 40
paste input "[EMAIL_ADDRESS][DOMAIN_NAME]"
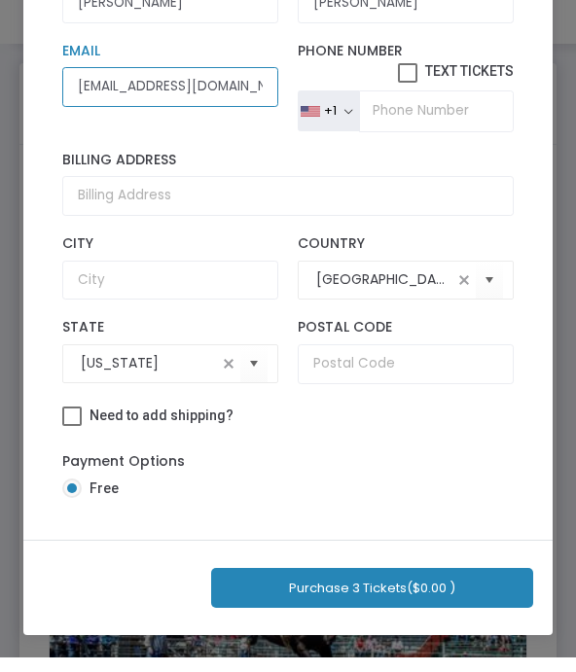
scroll to position [229, 0]
type input "[EMAIL_ADDRESS][DOMAIN_NAME]"
click at [289, 596] on button "Purchase 3 Tickets ($0.00 )" at bounding box center [372, 603] width 322 height 40
